Goal: Task Accomplishment & Management: Manage account settings

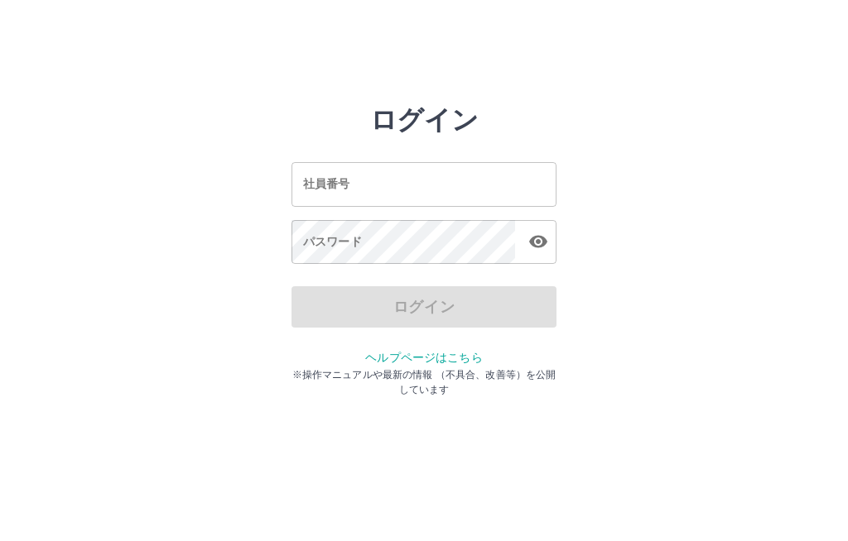
scroll to position [1, 0]
click at [434, 177] on input "社員番号" at bounding box center [423, 184] width 265 height 44
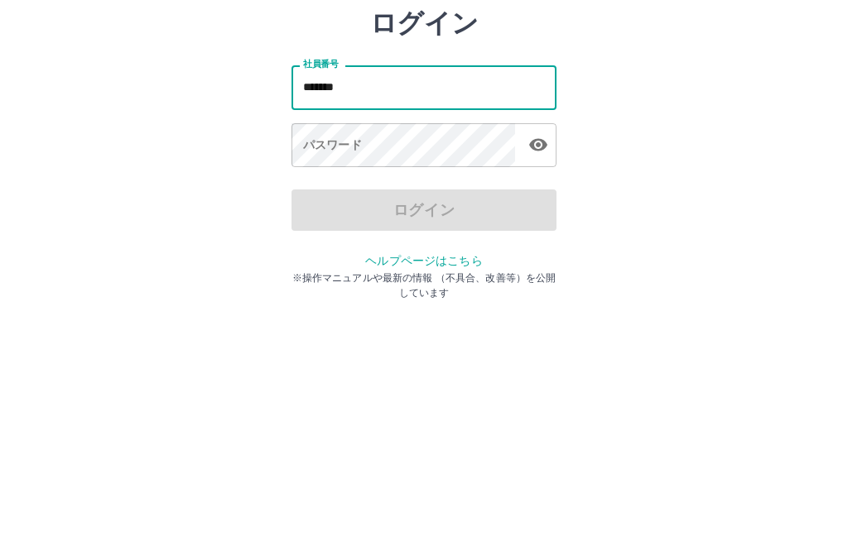
click at [539, 232] on icon "button" at bounding box center [538, 242] width 20 height 20
type input "*******"
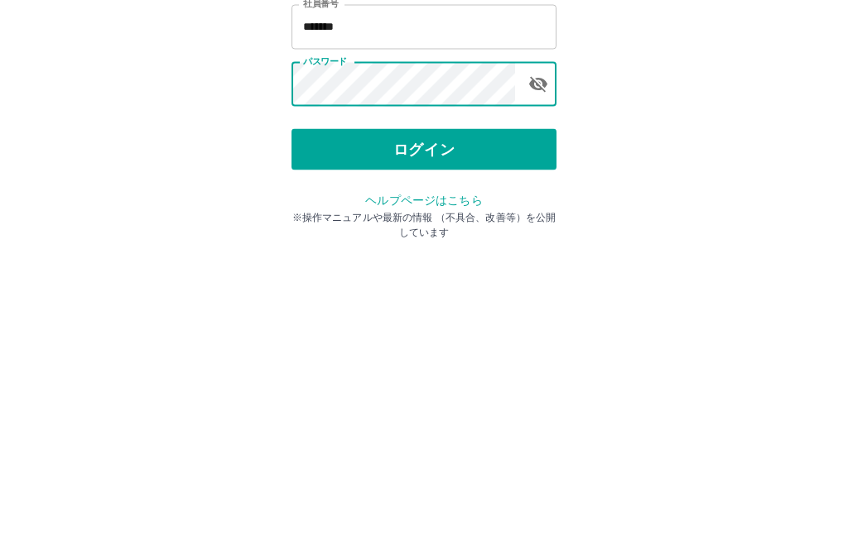
click at [470, 286] on button "ログイン" at bounding box center [423, 306] width 265 height 41
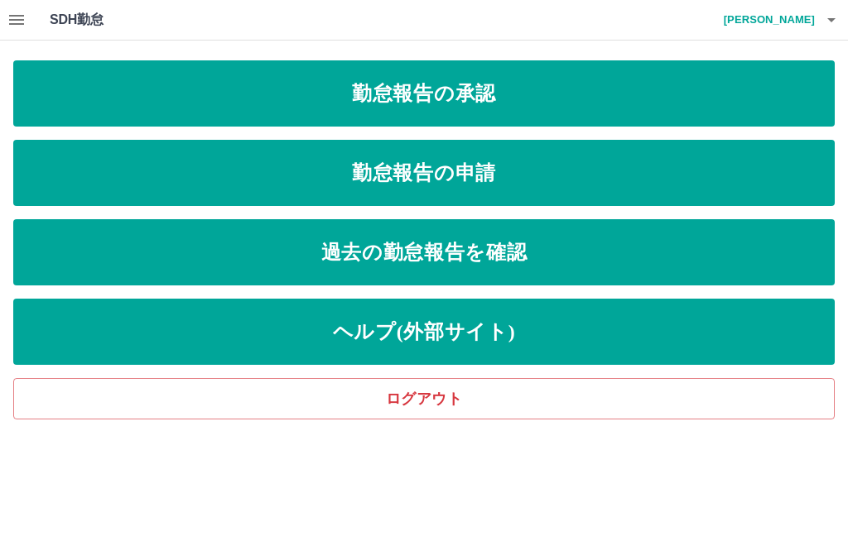
click at [16, 16] on icon "button" at bounding box center [16, 20] width 15 height 10
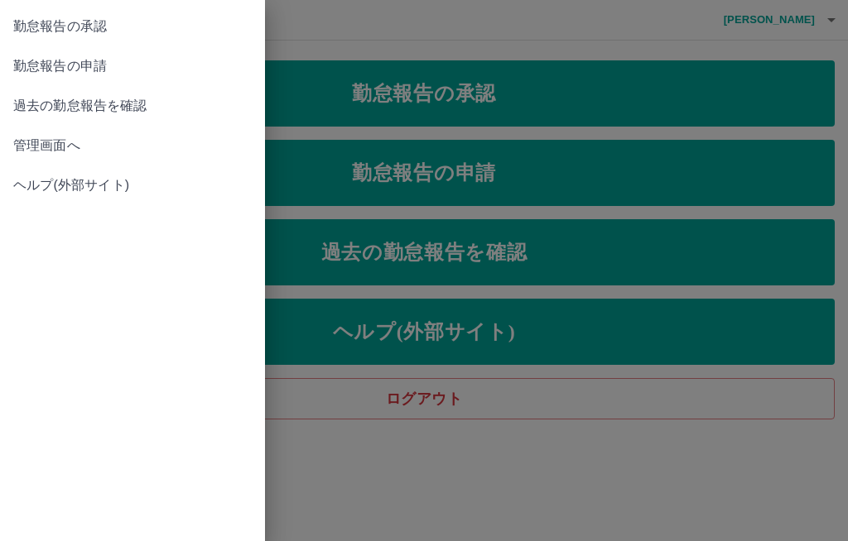
click at [78, 142] on span "管理画面へ" at bounding box center [132, 146] width 238 height 20
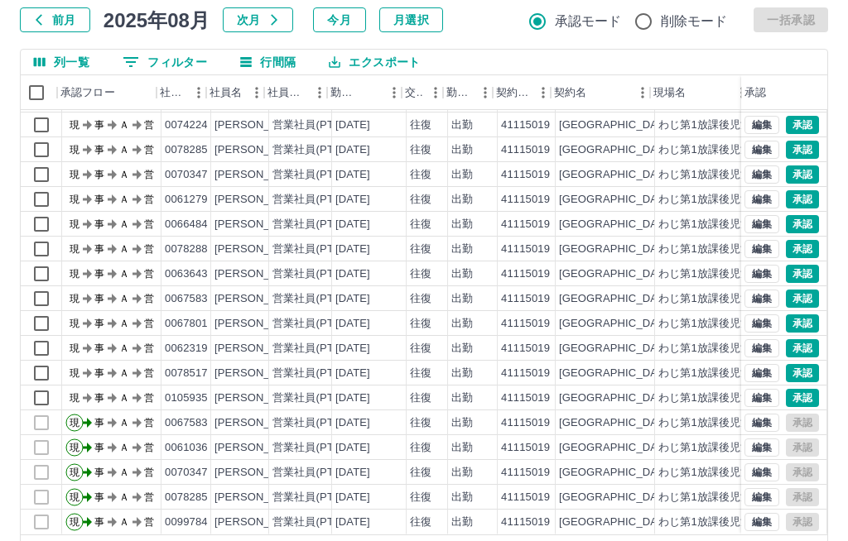
scroll to position [72, 0]
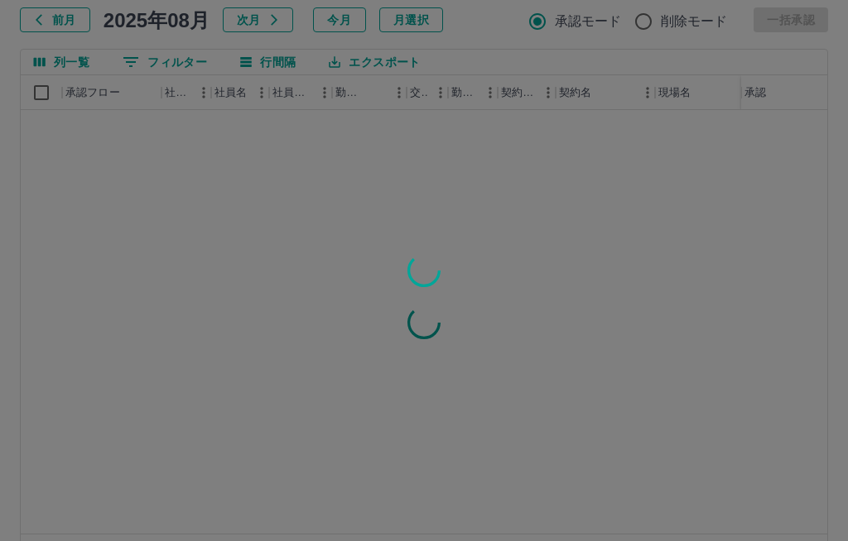
scroll to position [0, 0]
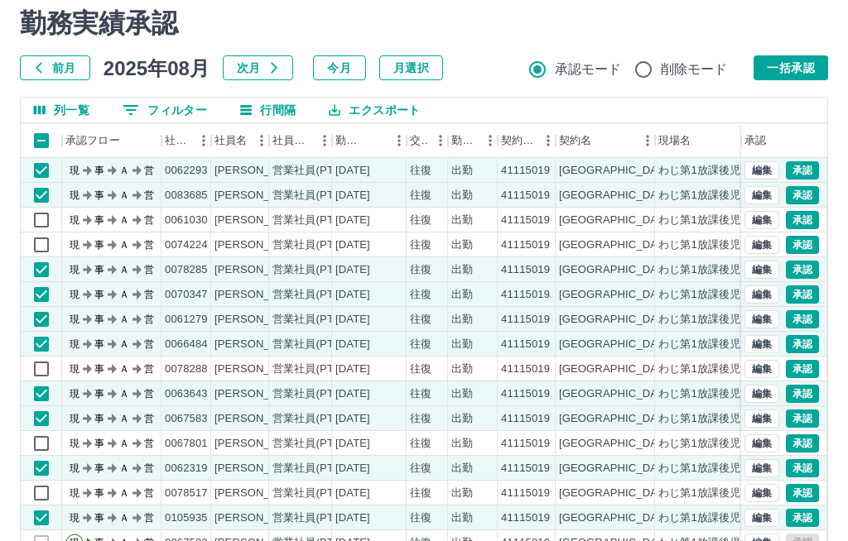
click at [798, 68] on button "一括承認" at bounding box center [790, 67] width 74 height 25
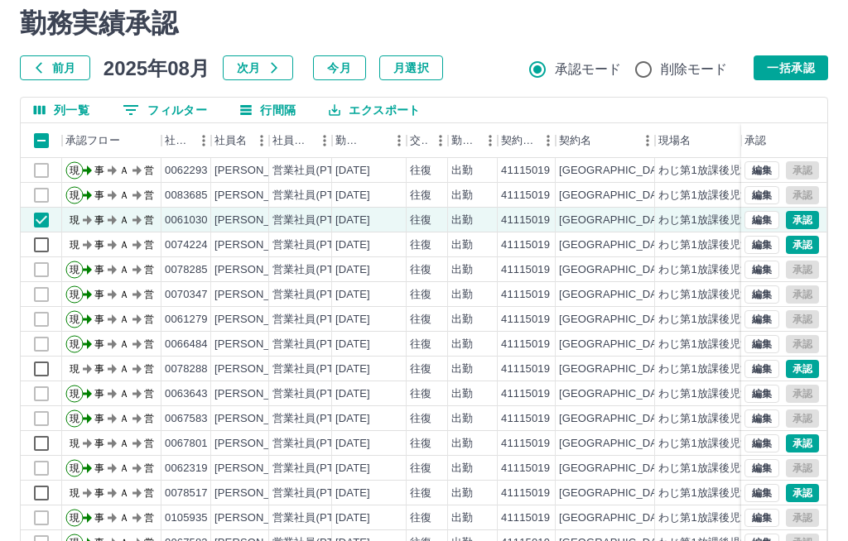
click at [816, 57] on button "一括承認" at bounding box center [790, 67] width 74 height 25
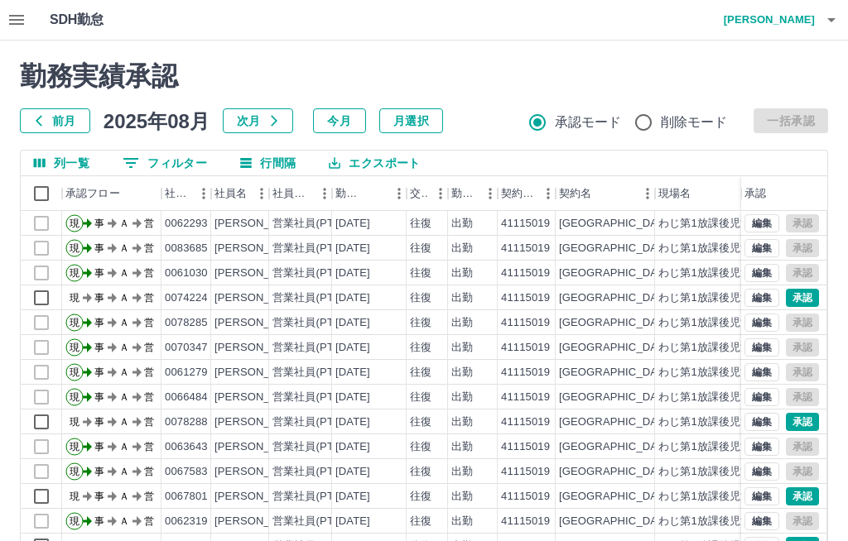
click at [821, 20] on icon "button" at bounding box center [831, 20] width 20 height 20
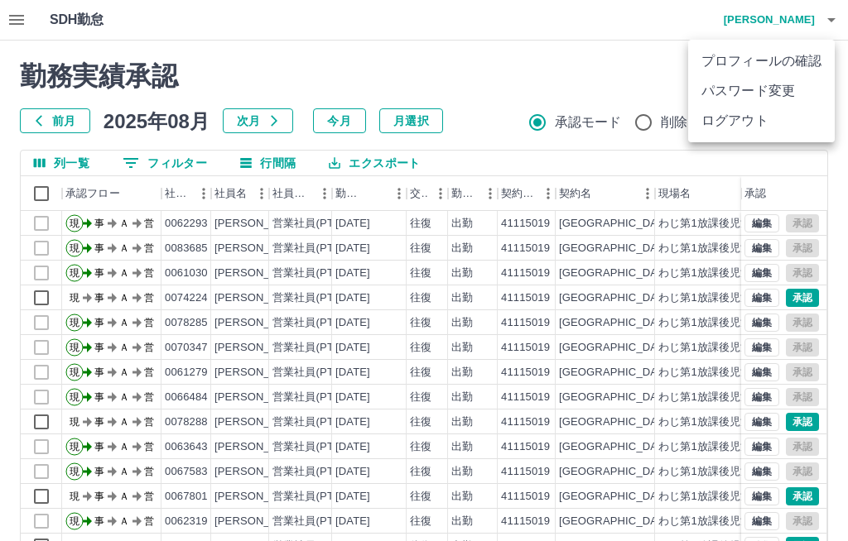
click at [761, 117] on li "ログアウト" at bounding box center [761, 121] width 147 height 30
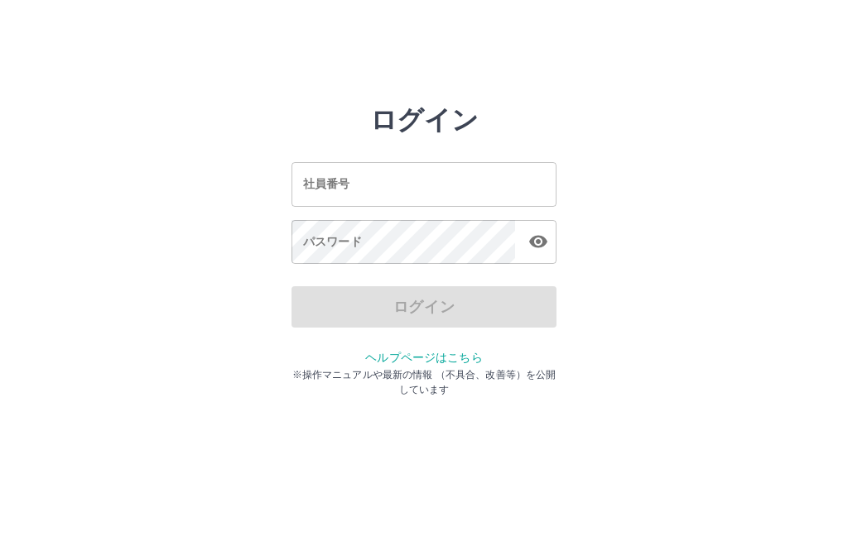
click at [445, 171] on input "社員番号" at bounding box center [423, 184] width 265 height 44
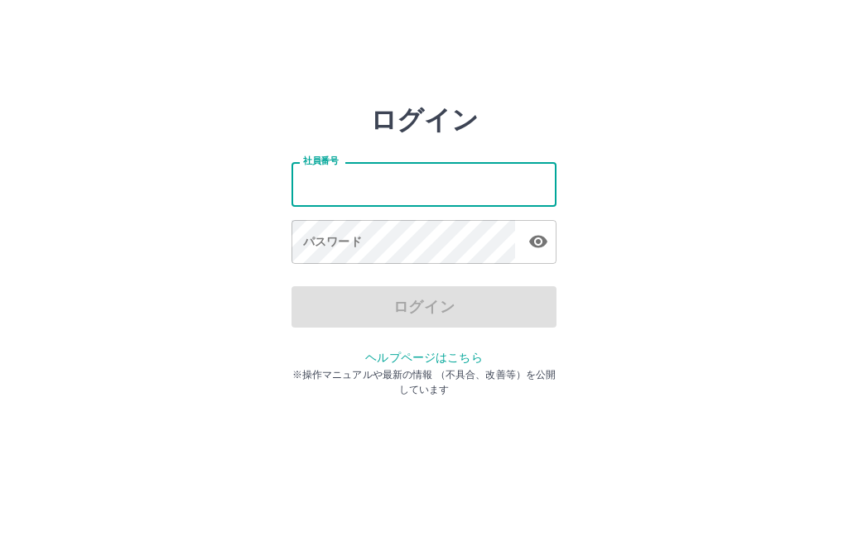
type input "*******"
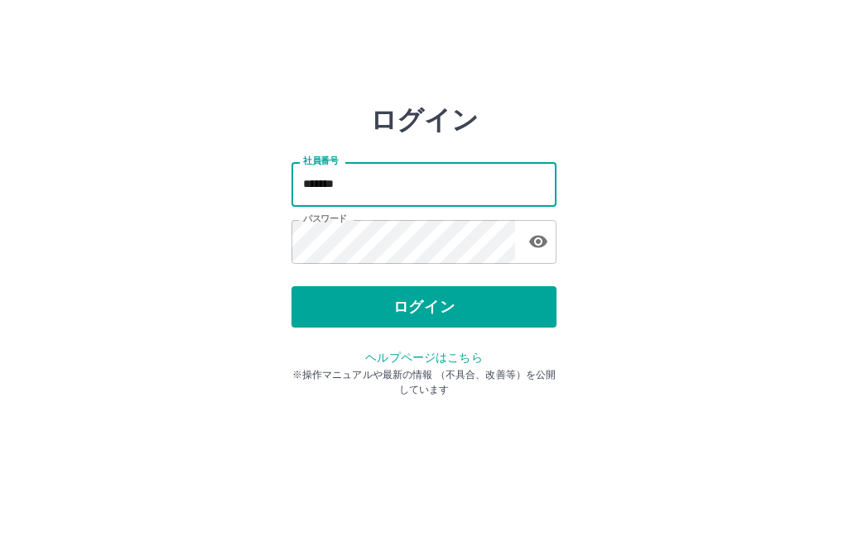
click at [483, 304] on button "ログイン" at bounding box center [423, 306] width 265 height 41
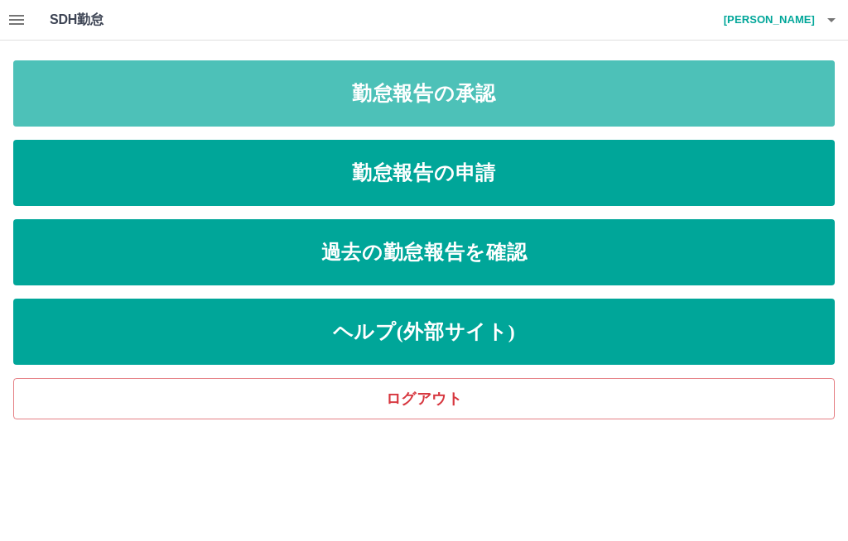
click at [545, 90] on link "勤怠報告の承認" at bounding box center [423, 93] width 821 height 66
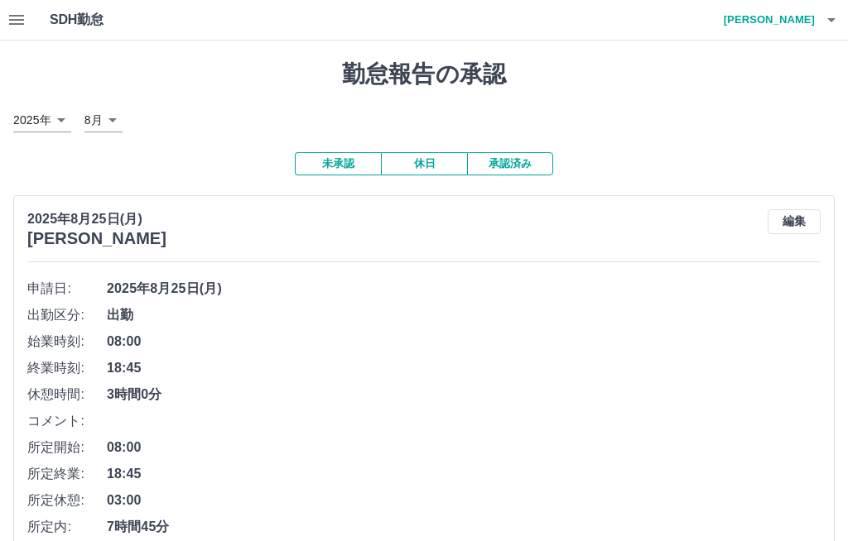
click at [428, 156] on button "休日" at bounding box center [424, 163] width 86 height 23
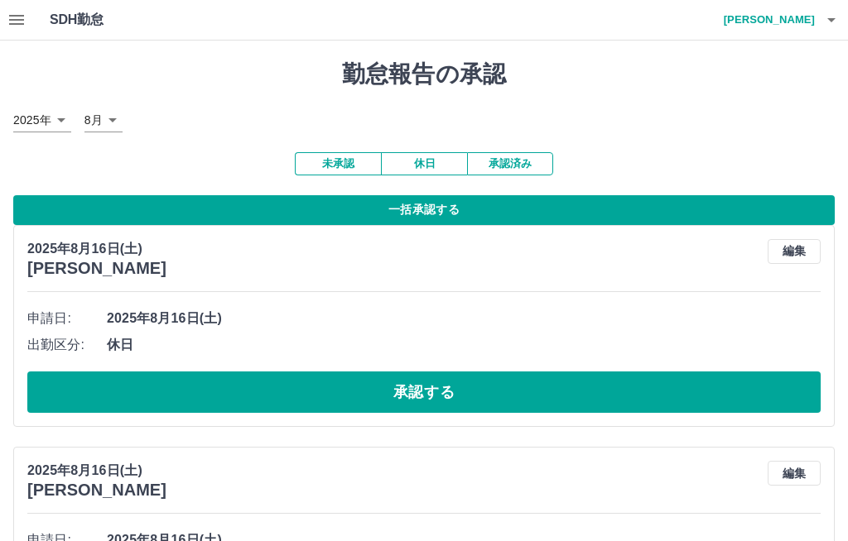
click at [483, 205] on button "一括承認する" at bounding box center [423, 210] width 821 height 30
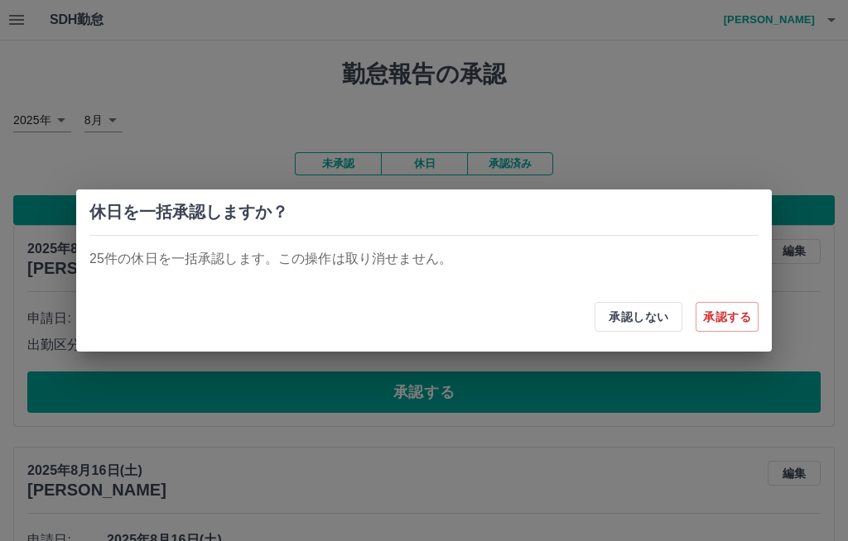
click at [733, 309] on button "承認する" at bounding box center [726, 317] width 63 height 30
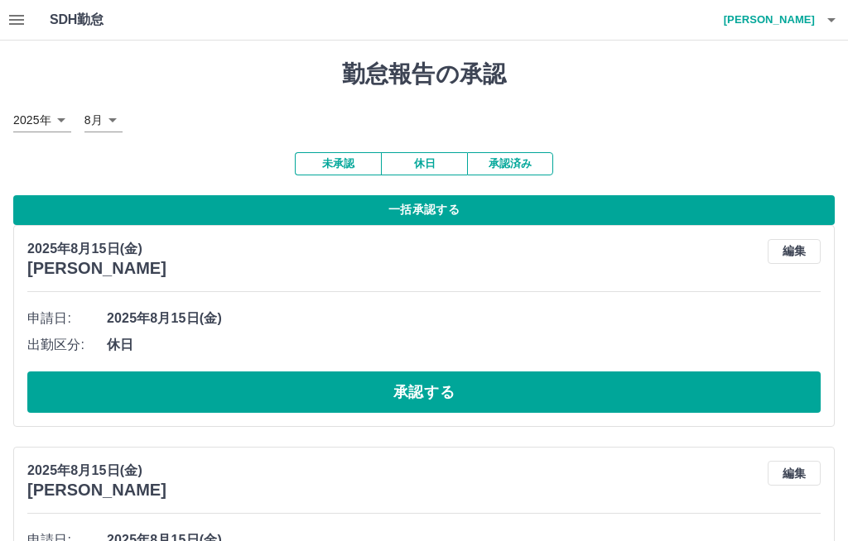
click at [471, 207] on button "一括承認する" at bounding box center [423, 210] width 821 height 30
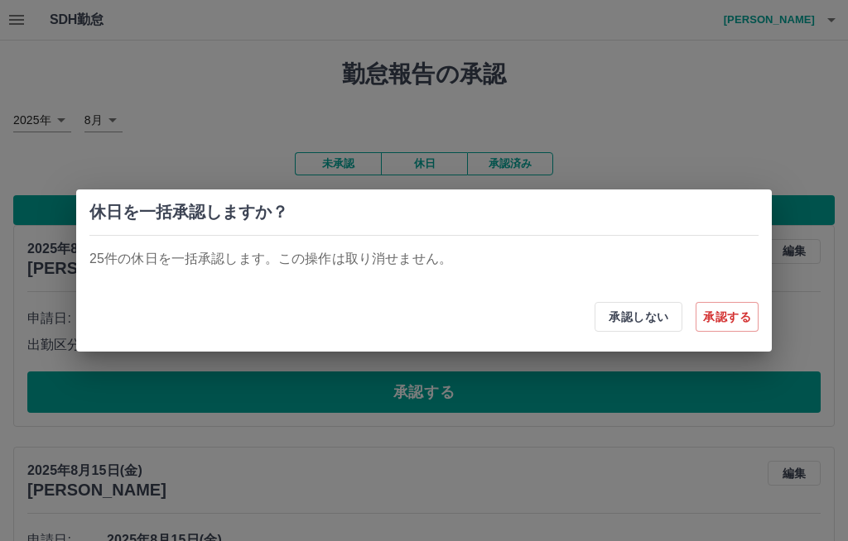
click at [737, 319] on button "承認する" at bounding box center [726, 317] width 63 height 30
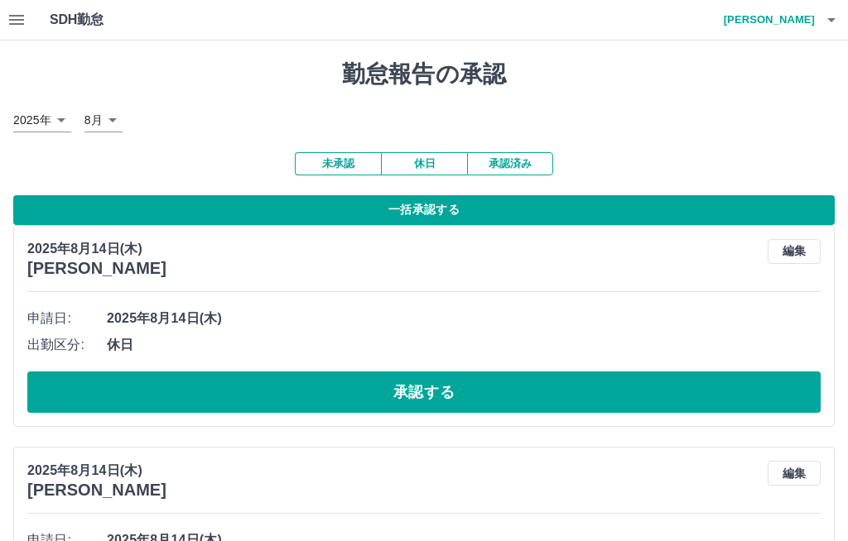
click at [449, 208] on button "一括承認する" at bounding box center [423, 210] width 821 height 30
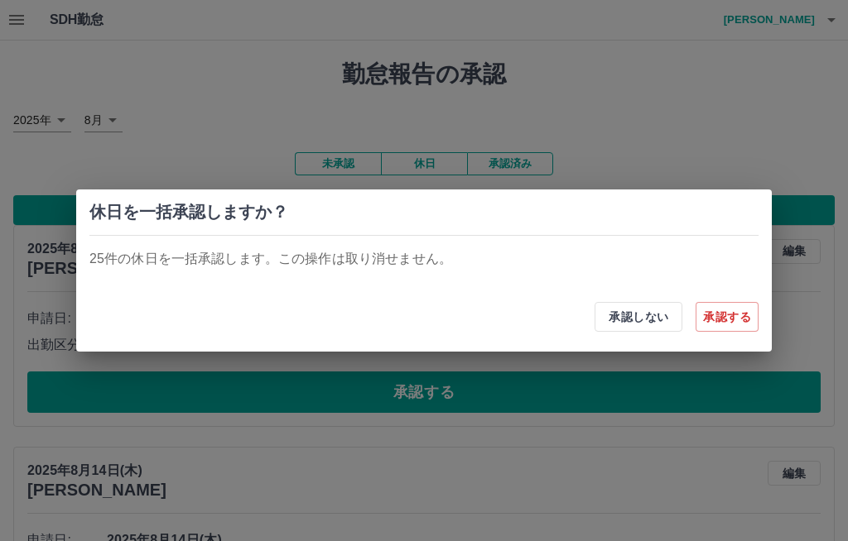
click at [732, 312] on button "承認する" at bounding box center [726, 317] width 63 height 30
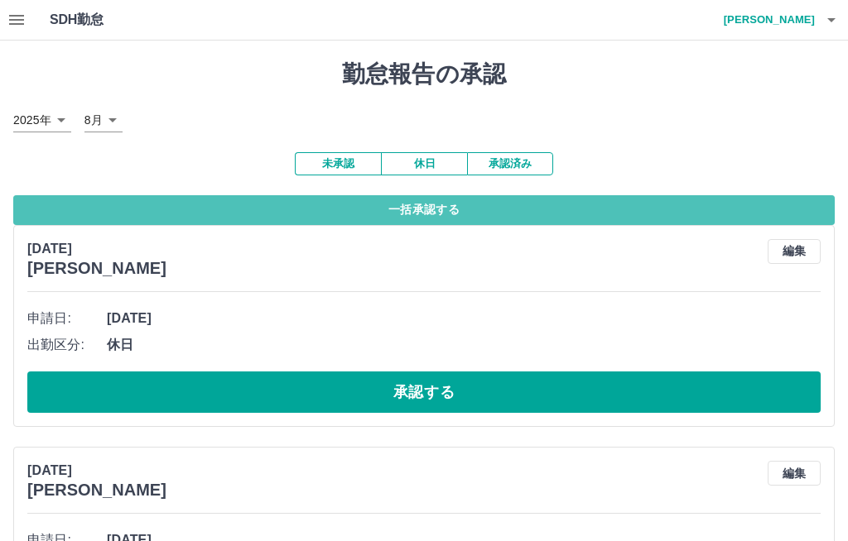
click at [446, 210] on button "一括承認する" at bounding box center [423, 210] width 821 height 30
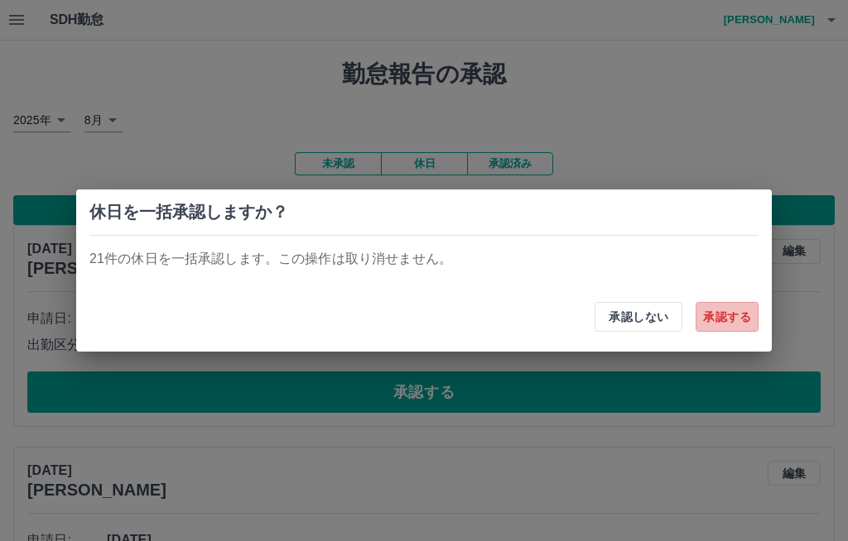
click at [731, 315] on button "承認する" at bounding box center [726, 317] width 63 height 30
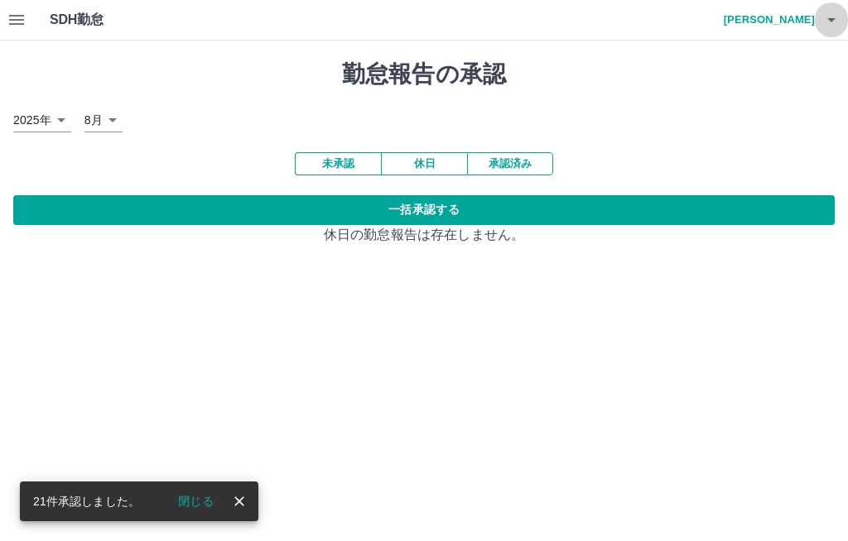
click at [840, 18] on icon "button" at bounding box center [831, 20] width 20 height 20
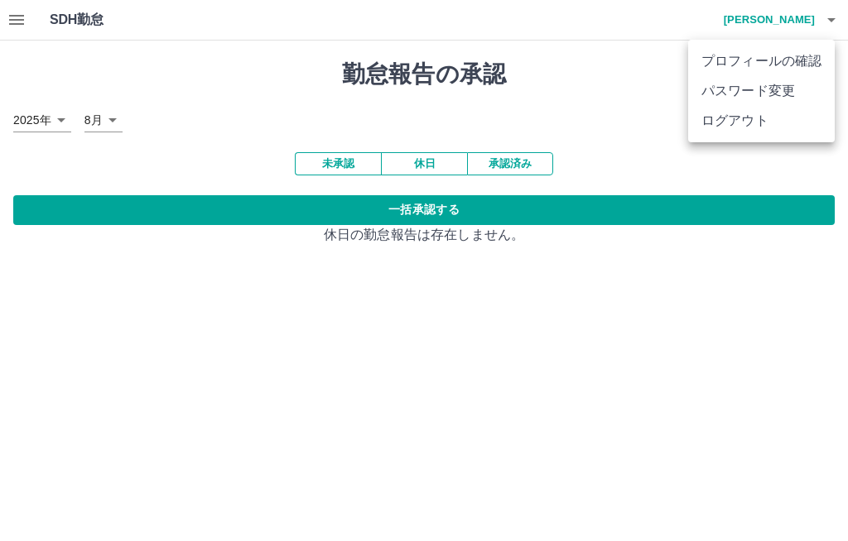
click at [764, 117] on li "ログアウト" at bounding box center [761, 121] width 147 height 30
